Goal: Transaction & Acquisition: Purchase product/service

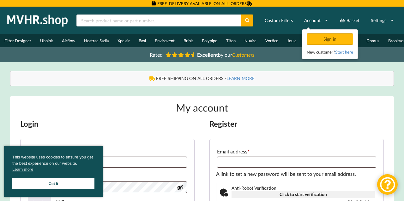
click at [73, 184] on link "Got it" at bounding box center [53, 184] width 82 height 10
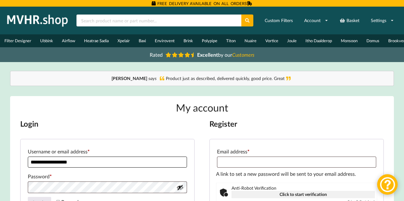
type input "**********"
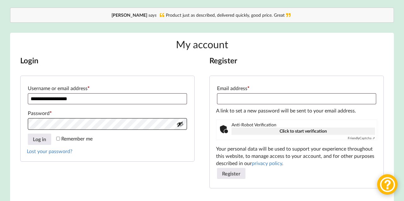
scroll to position [66, 0]
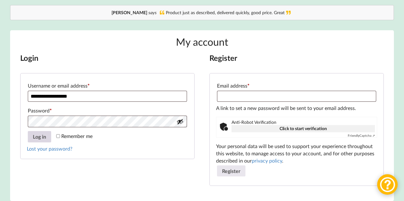
click at [41, 138] on button "Log in" at bounding box center [39, 136] width 23 height 11
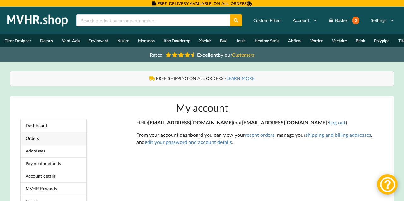
click at [37, 143] on link "Orders" at bounding box center [54, 138] width 66 height 13
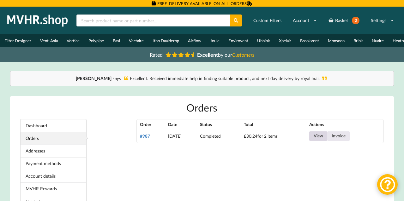
click at [323, 140] on link "View" at bounding box center [318, 136] width 18 height 9
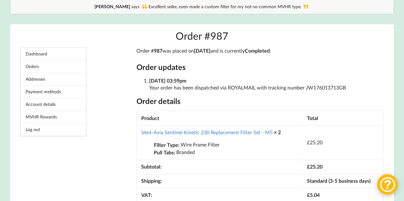
scroll to position [72, 0]
click at [260, 134] on link "Vent-Axia Sentinel Kinetic 230 Replacement Filter Set - M5" at bounding box center [206, 132] width 131 height 6
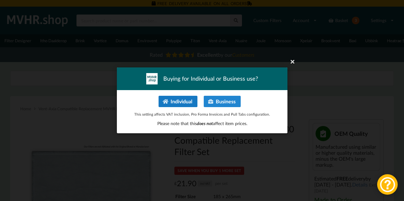
click at [179, 101] on button "Individual" at bounding box center [177, 101] width 39 height 11
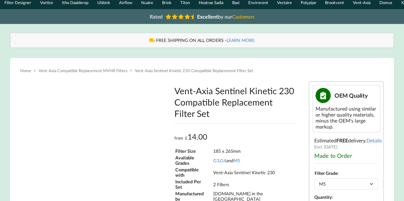
type input "**********"
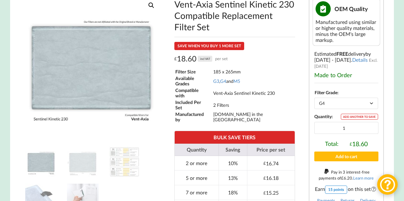
scroll to position [124, 0]
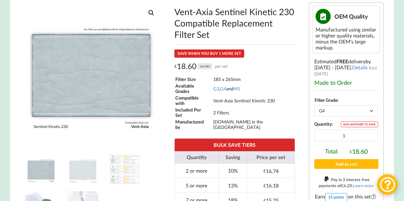
drag, startPoint x: 174, startPoint y: 15, endPoint x: 188, endPoint y: 37, distance: 25.9
click at [188, 37] on h1 "Vent-Axia Sentinel Kinetic 230 Compatible Replacement Filter Set" at bounding box center [234, 23] width 121 height 34
copy h1 "Vent-Axia Sentinel Kinetic 230 Compatible Replacement Filter Set"
select select "M5"
click at [193, 164] on td "2 or more" at bounding box center [197, 171] width 44 height 15
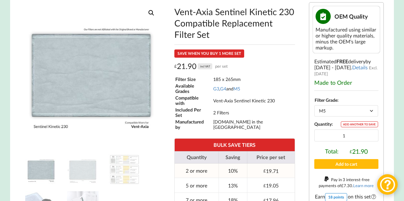
type input "2"
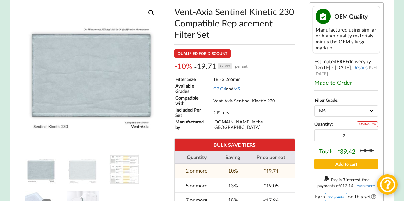
click at [349, 167] on button "Add to cart" at bounding box center [346, 164] width 64 height 10
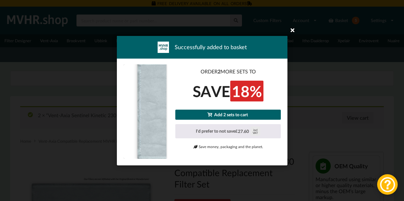
click at [292, 32] on icon at bounding box center [292, 30] width 10 height 10
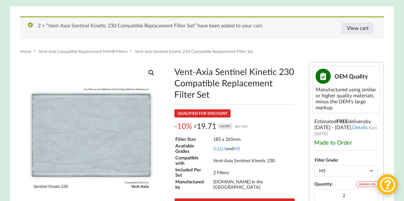
scroll to position [90, 0]
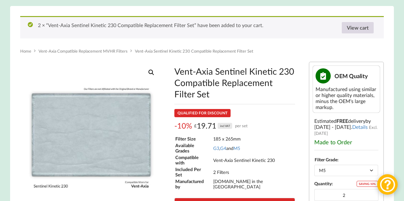
click at [354, 33] on link "View cart" at bounding box center [357, 27] width 32 height 11
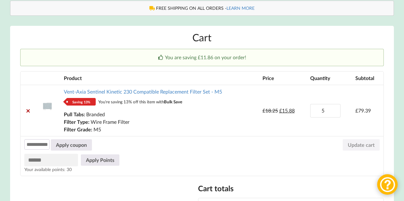
scroll to position [71, 0]
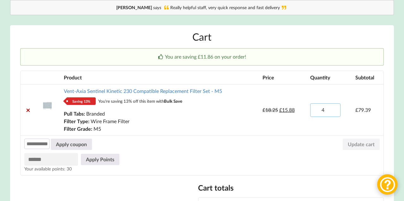
click at [333, 115] on input "4" at bounding box center [325, 111] width 30 height 14
click at [333, 115] on input "3" at bounding box center [325, 111] width 30 height 14
click at [333, 115] on input "2" at bounding box center [325, 111] width 30 height 14
type input "1"
click at [333, 115] on input "1" at bounding box center [325, 111] width 30 height 14
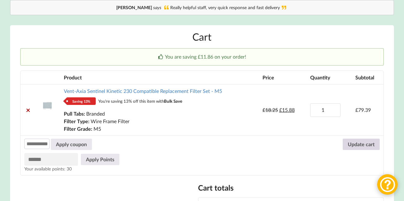
click at [353, 146] on button "Update cart" at bounding box center [360, 144] width 37 height 11
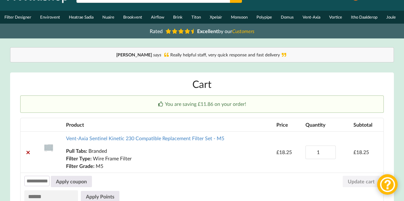
scroll to position [23, 0]
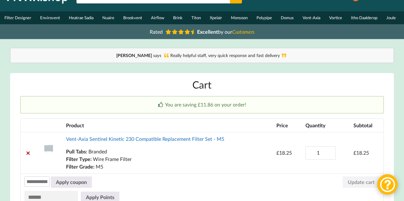
click at [172, 140] on link "Vent-Axia Sentinel Kinetic 230 Compatible Replacement Filter Set - M5" at bounding box center [145, 139] width 158 height 6
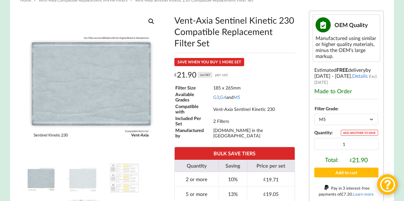
scroll to position [109, 0]
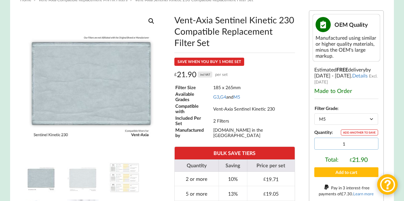
type input "2"
click at [372, 145] on input "2" at bounding box center [346, 144] width 64 height 12
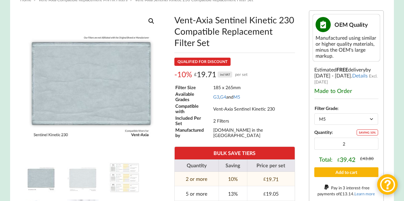
click at [344, 176] on button "Add to cart" at bounding box center [346, 173] width 64 height 10
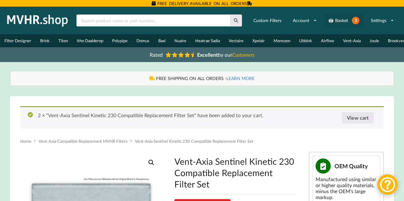
click at [339, 21] on link "Basket 3" at bounding box center [343, 20] width 39 height 15
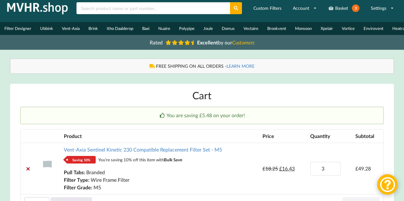
scroll to position [42, 0]
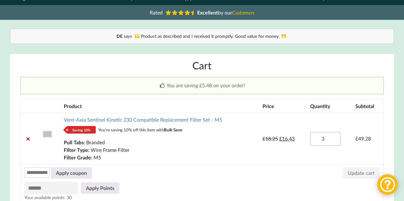
type input "2"
click at [333, 144] on input "2" at bounding box center [325, 139] width 30 height 14
click at [350, 176] on button "Update cart" at bounding box center [360, 173] width 37 height 11
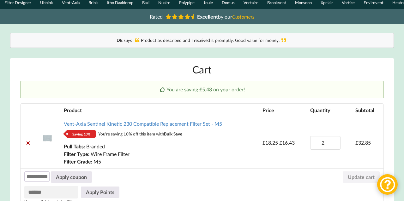
scroll to position [27, 0]
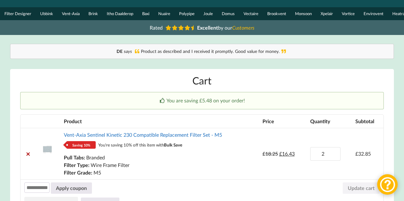
click at [165, 137] on link "Vent-Axia Sentinel Kinetic 230 Compatible Replacement Filter Set - M5" at bounding box center [143, 135] width 158 height 6
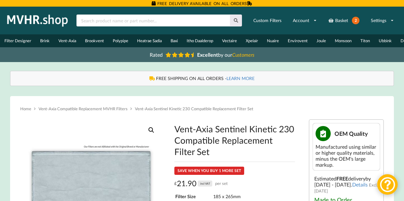
drag, startPoint x: 189, startPoint y: 157, endPoint x: 174, endPoint y: 129, distance: 31.9
click at [174, 129] on h1 "Vent-Axia Sentinel Kinetic 230 Compatible Replacement Filter Set" at bounding box center [234, 140] width 121 height 34
copy h1 "Vent-Axia Sentinel Kinetic 230 Compatible Replacement Filter Set"
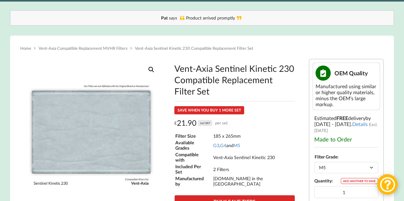
scroll to position [62, 0]
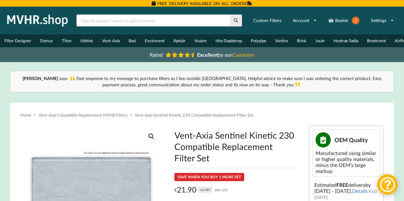
scroll to position [5, 0]
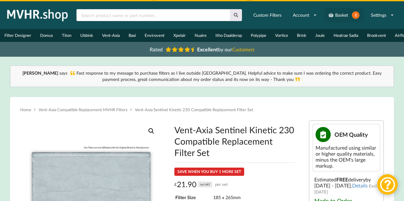
click at [337, 15] on link "Basket 2" at bounding box center [343, 15] width 39 height 15
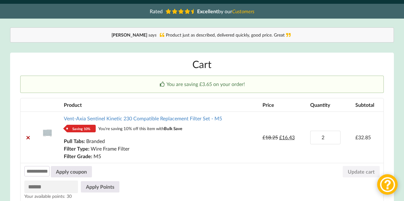
scroll to position [40, 0]
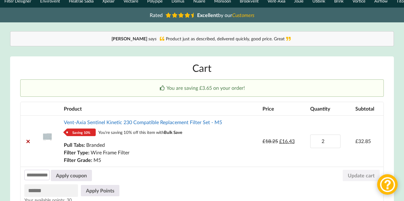
click at [161, 125] on link "Vent-Axia Sentinel Kinetic 230 Compatible Replacement Filter Set - M5" at bounding box center [143, 122] width 158 height 6
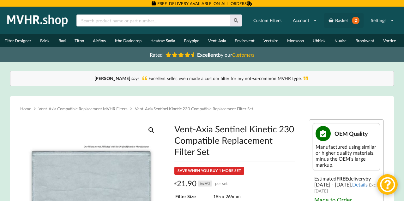
click at [340, 20] on link "Basket 2" at bounding box center [343, 20] width 39 height 15
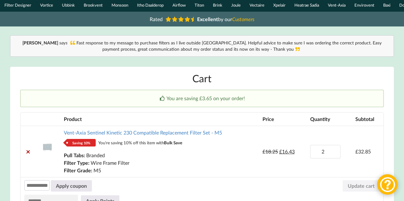
scroll to position [32, 0]
